Goal: Transaction & Acquisition: Purchase product/service

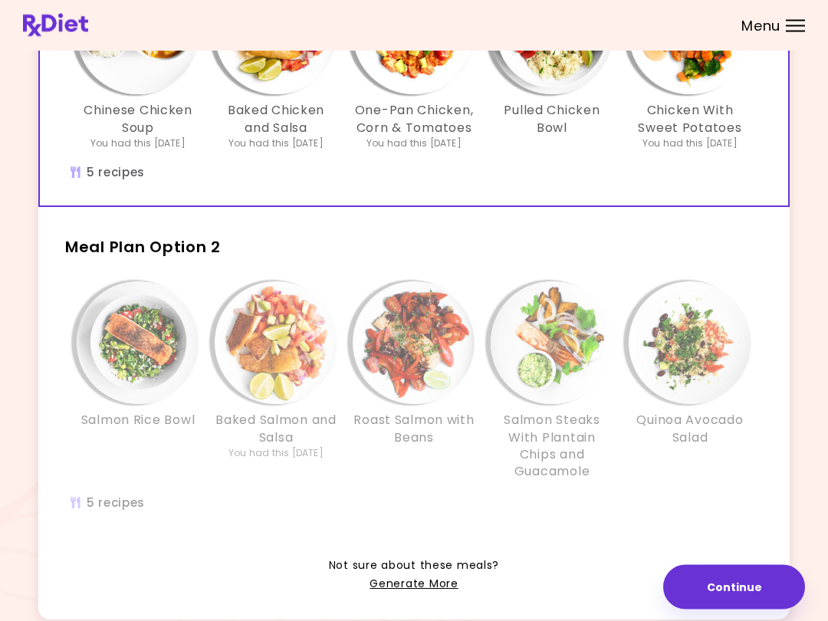
scroll to position [212, 0]
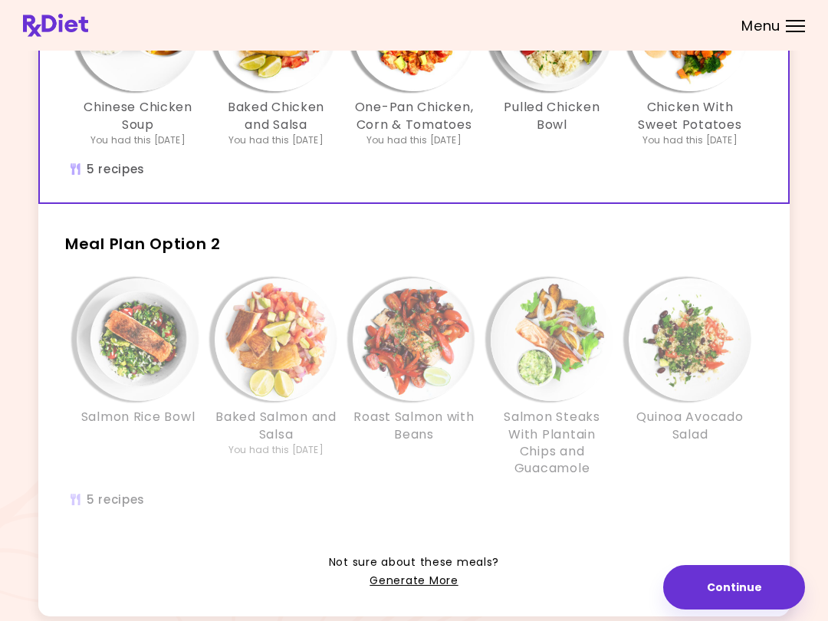
click at [505, 246] on h2 "Meal Plan Option 2" at bounding box center [414, 237] width 752 height 40
click at [458, 474] on div "Roast Salmon with Beans" at bounding box center [414, 377] width 138 height 199
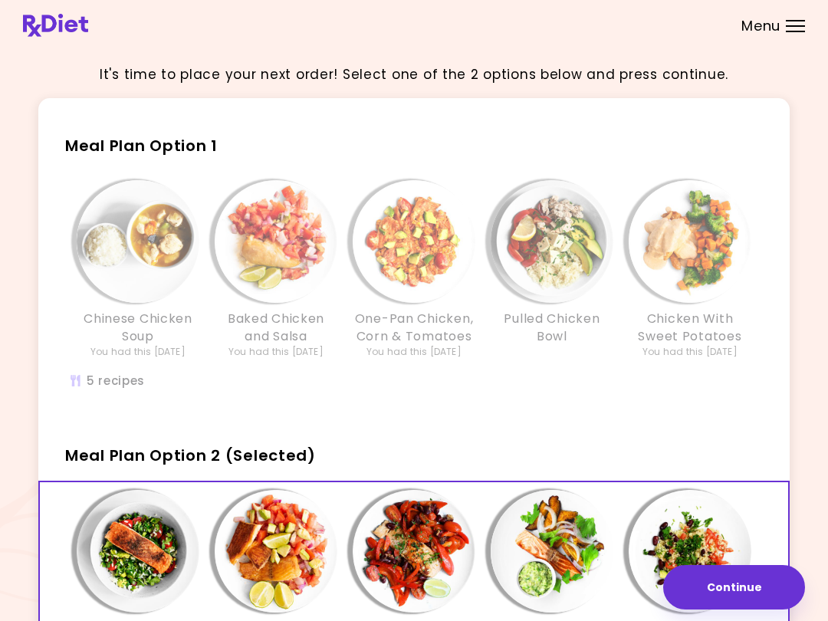
scroll to position [0, 0]
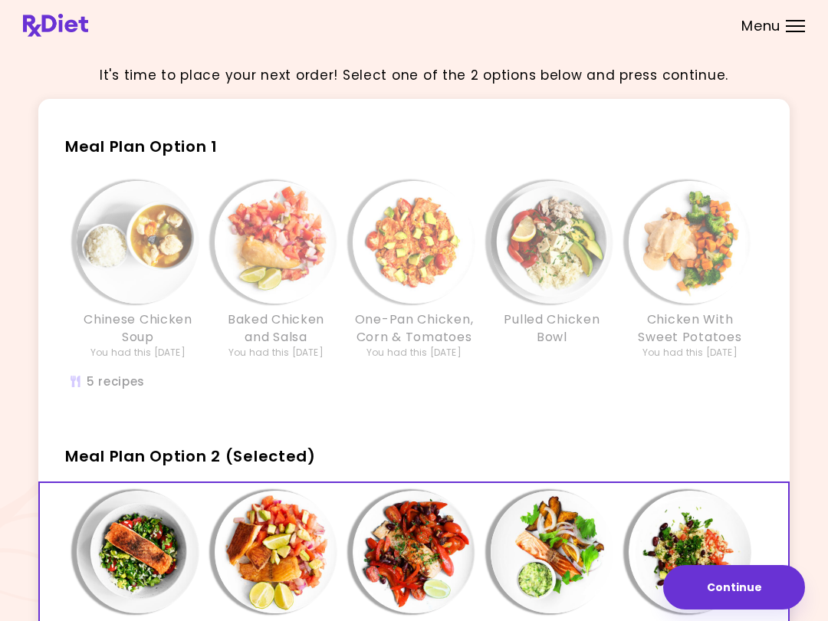
click at [617, 173] on div "Chinese Chicken Soup You had this [DATE] Baked Chicken and Salsa You had this […" at bounding box center [414, 294] width 736 height 242
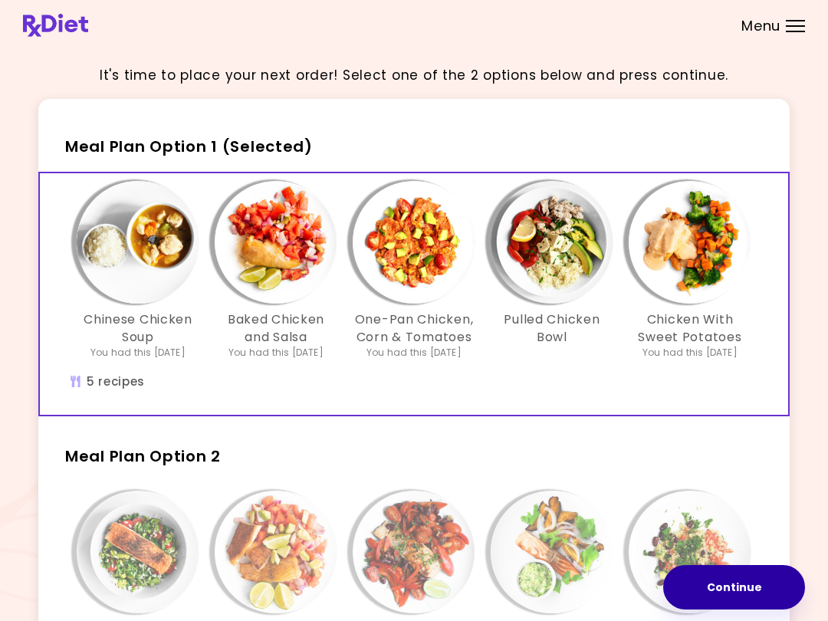
click at [728, 574] on button "Continue" at bounding box center [735, 587] width 142 height 44
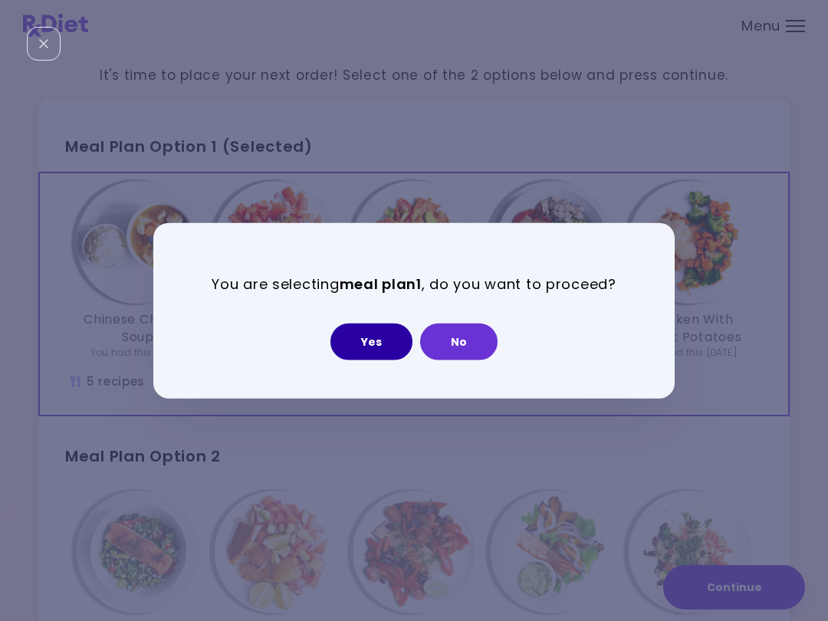
click at [395, 328] on button "Yes" at bounding box center [372, 341] width 82 height 37
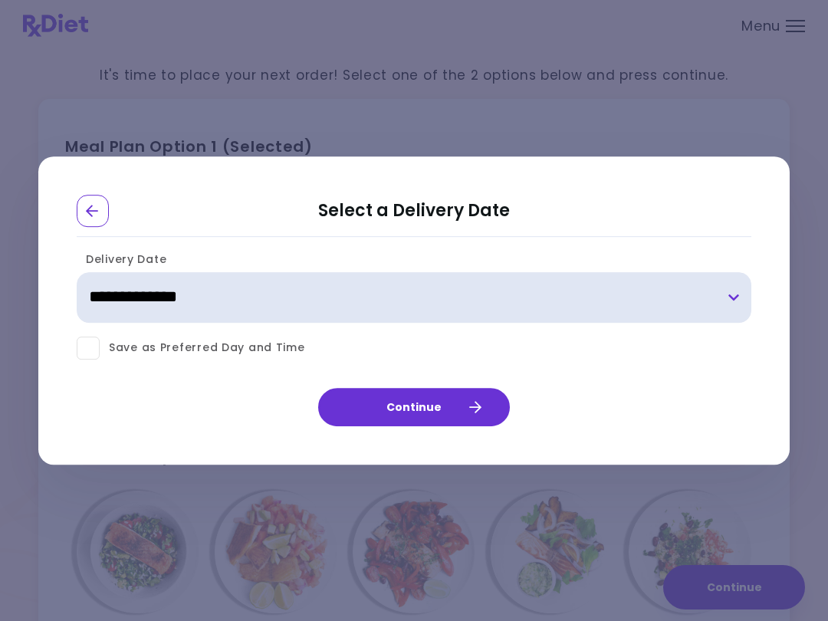
click at [737, 295] on select "**********" at bounding box center [414, 297] width 675 height 51
select select "**********"
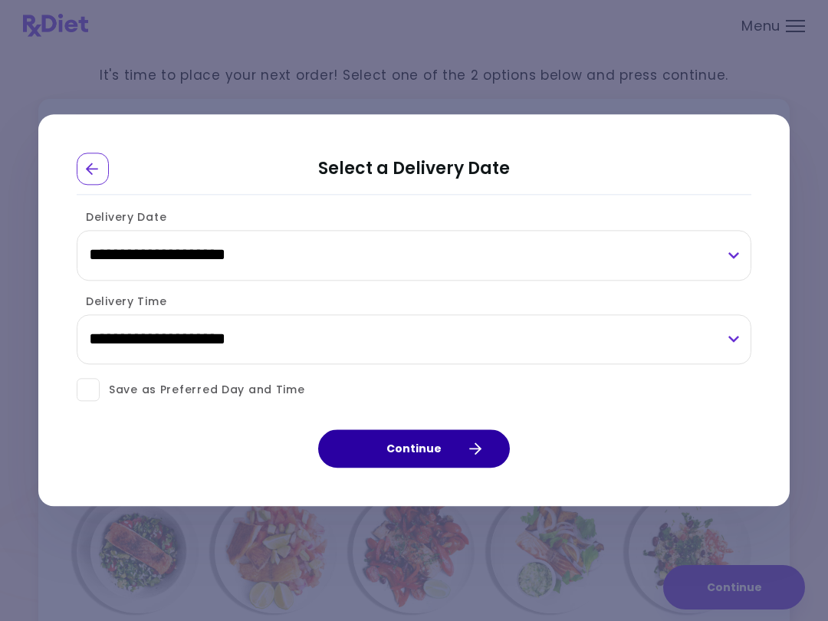
click at [452, 443] on button "Continue" at bounding box center [414, 449] width 192 height 38
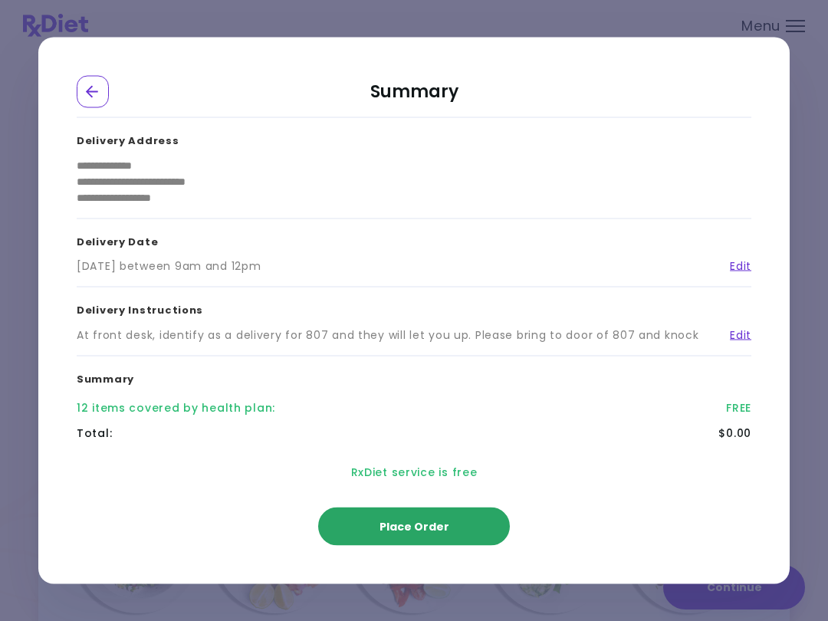
click at [448, 524] on button "Place Order" at bounding box center [414, 527] width 192 height 38
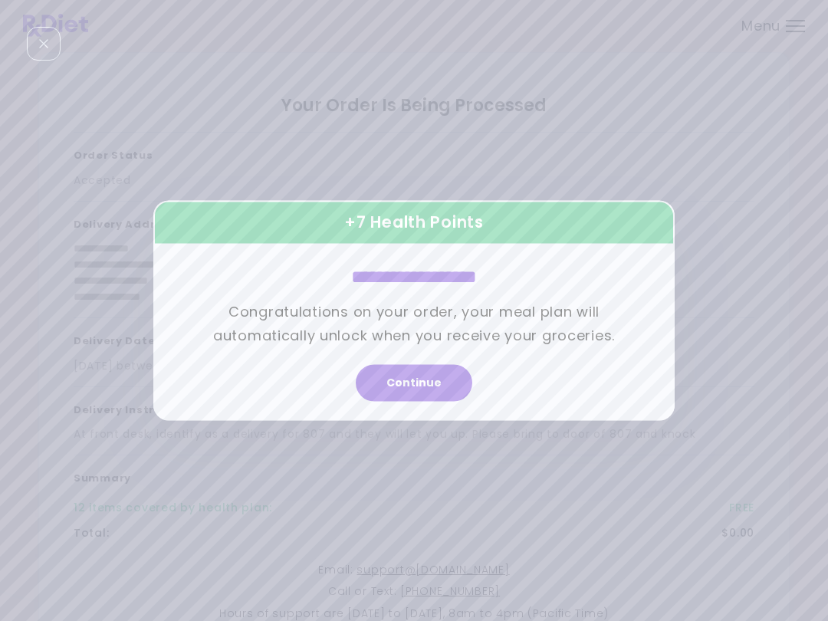
click at [434, 380] on button "Continue" at bounding box center [414, 383] width 117 height 37
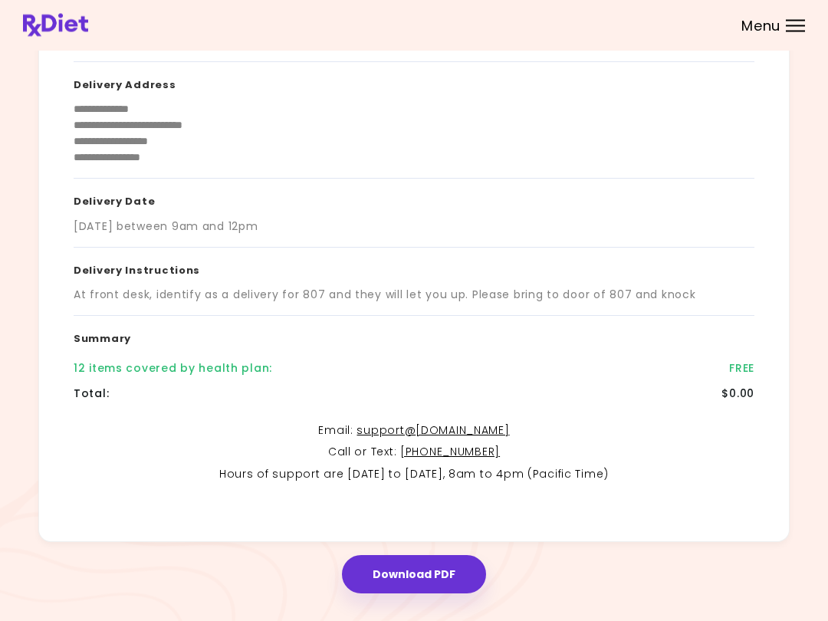
scroll to position [160, 0]
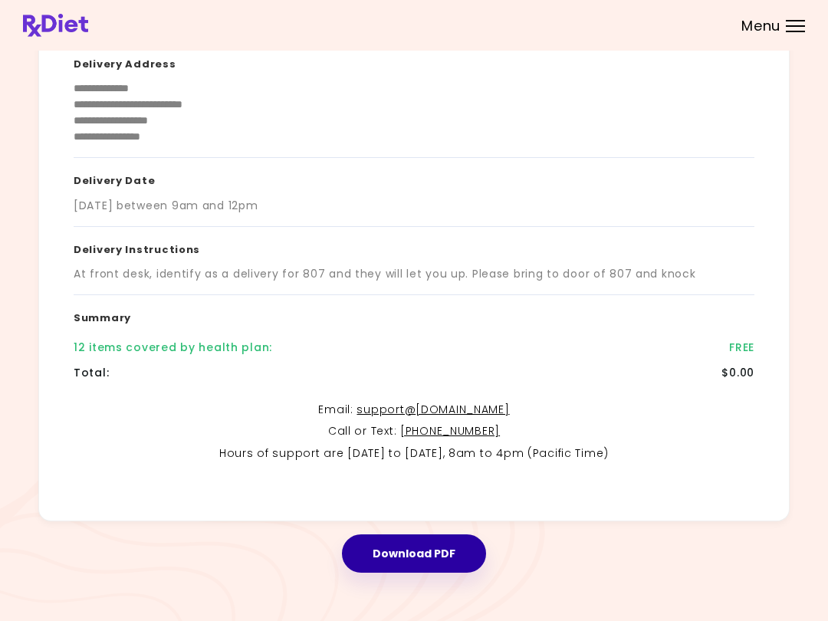
click at [445, 555] on button "Download PDF" at bounding box center [414, 554] width 144 height 38
